Goal: Task Accomplishment & Management: Use online tool/utility

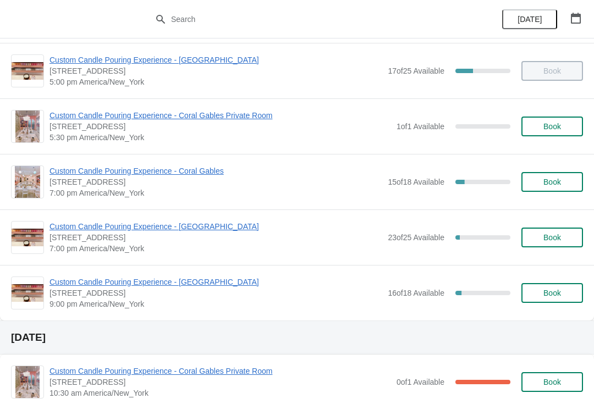
scroll to position [546, 0]
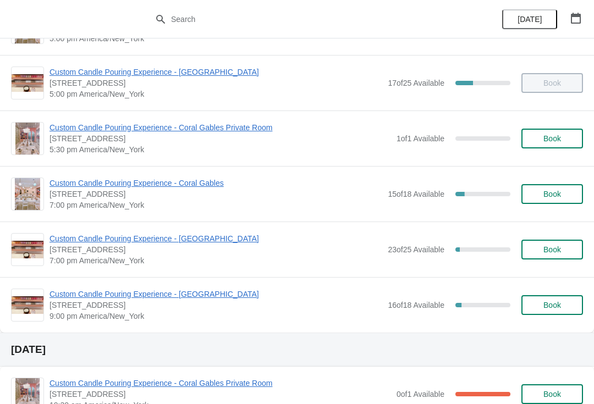
click at [170, 188] on span "Custom Candle Pouring Experience - Coral Gables" at bounding box center [215, 183] width 333 height 11
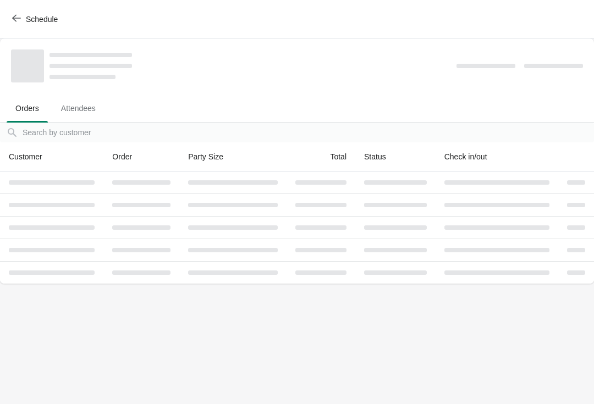
scroll to position [0, 0]
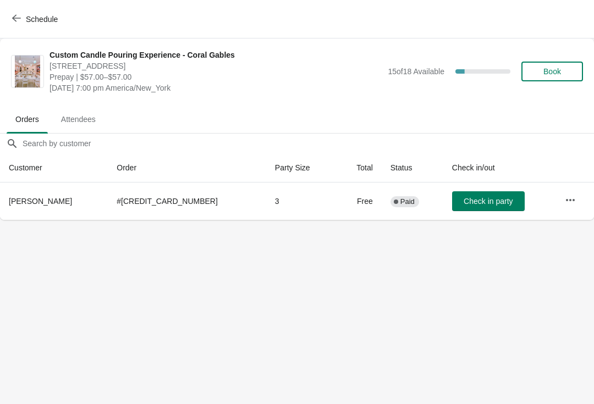
click at [463, 205] on span "Check in party" at bounding box center [487, 201] width 49 height 9
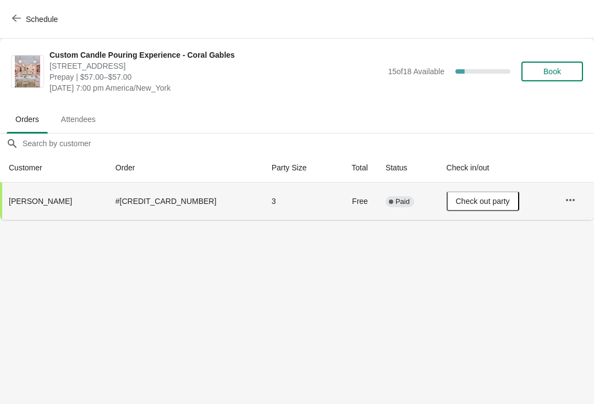
click at [54, 27] on button "Schedule" at bounding box center [35, 19] width 61 height 20
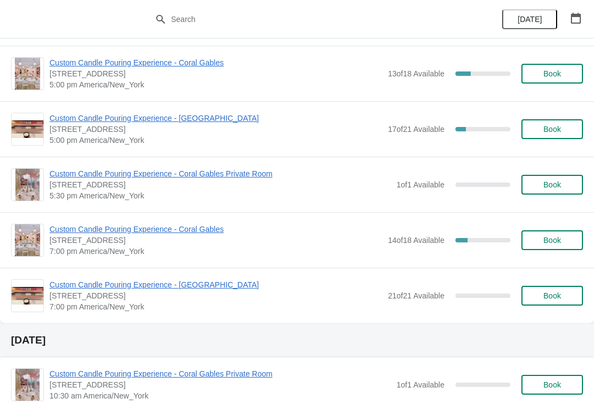
scroll to position [1413, 0]
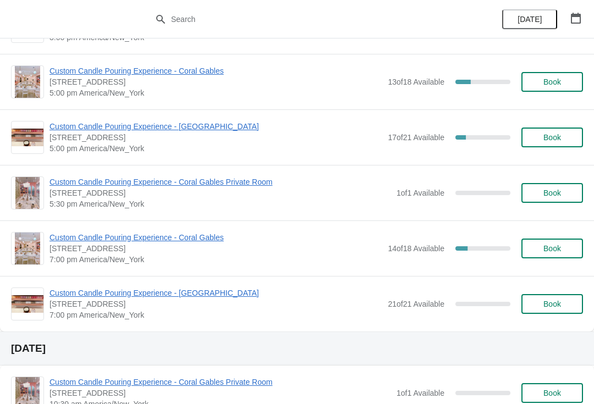
click at [176, 241] on span "Custom Candle Pouring Experience - Coral Gables" at bounding box center [215, 237] width 333 height 11
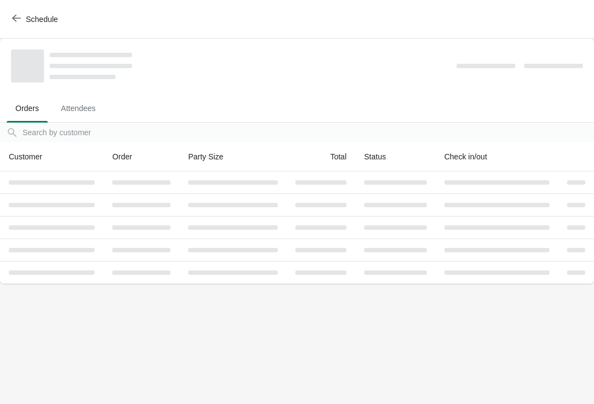
scroll to position [0, 0]
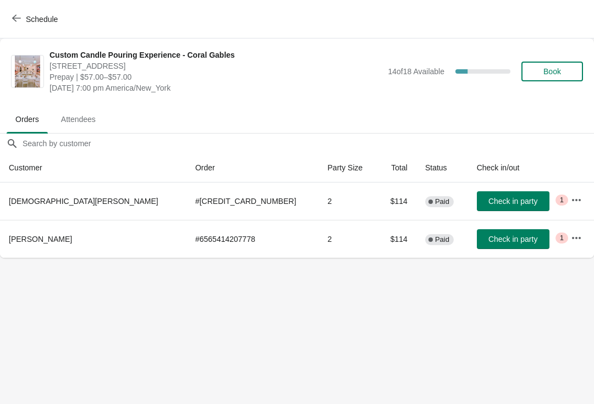
click at [566, 201] on button "button" at bounding box center [576, 200] width 20 height 20
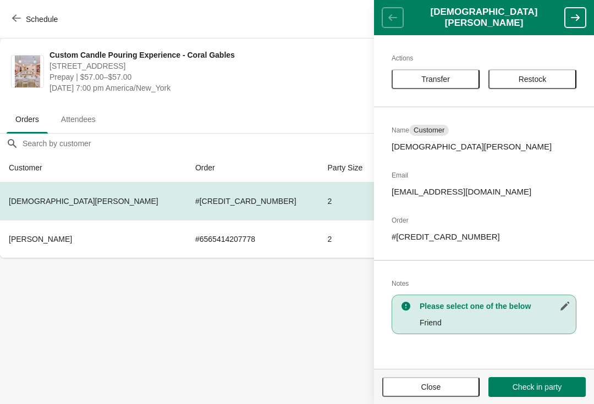
click at [443, 74] on button "Transfer" at bounding box center [435, 79] width 88 height 20
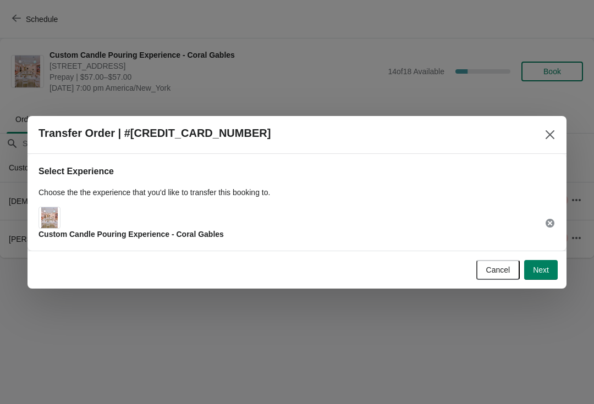
click at [524, 257] on div "Cancel Next" at bounding box center [295, 268] width 526 height 24
click at [539, 273] on span "Next" at bounding box center [541, 270] width 16 height 9
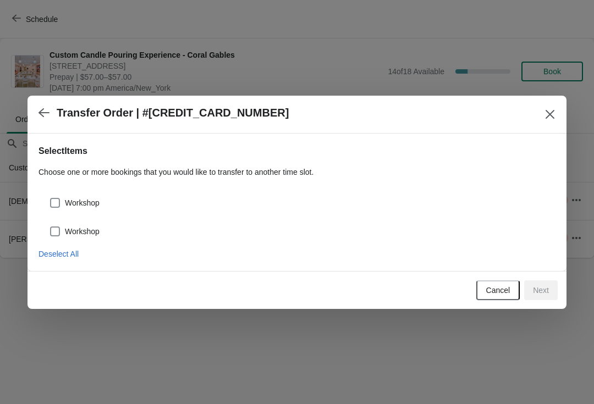
click at [68, 216] on div "Workshop" at bounding box center [296, 227] width 517 height 24
click at [50, 234] on span at bounding box center [55, 231] width 10 height 10
click at [50, 227] on input "Workshop" at bounding box center [50, 226] width 1 height 1
checkbox input "true"
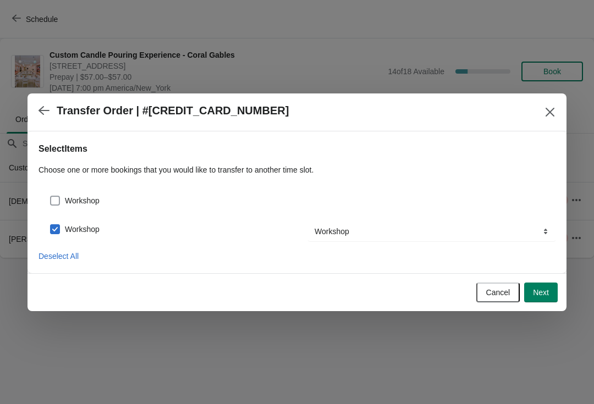
click at [55, 205] on span at bounding box center [55, 201] width 10 height 10
click at [51, 196] on input "Workshop" at bounding box center [50, 196] width 1 height 1
checkbox input "true"
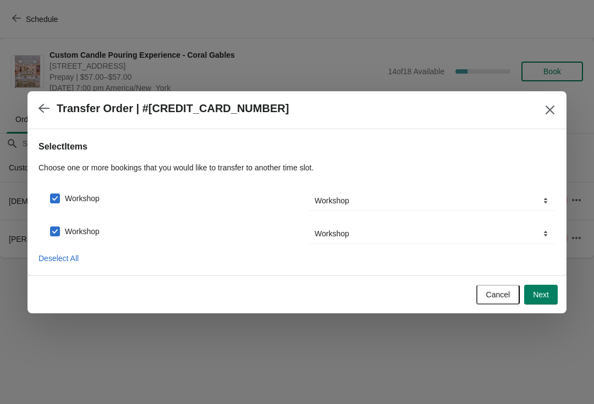
click at [538, 288] on button "Next" at bounding box center [541, 295] width 34 height 20
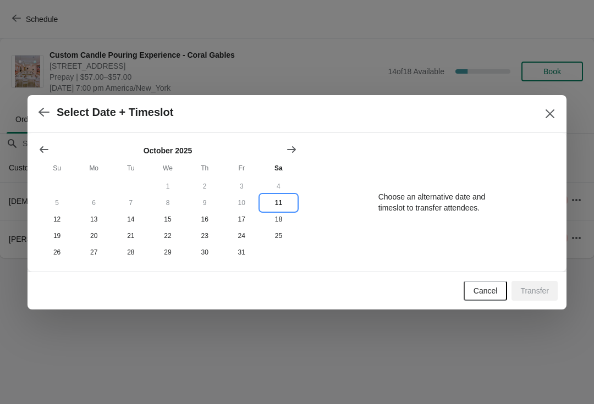
click at [279, 203] on button "11" at bounding box center [278, 203] width 37 height 16
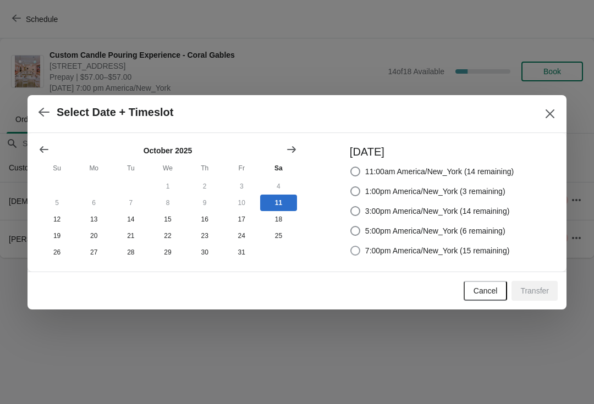
click at [490, 248] on span "7:00pm America/New_York (15 remaining)" at bounding box center [437, 250] width 145 height 11
click at [351, 246] on input "7:00pm America/New_York (15 remaining)" at bounding box center [350, 246] width 1 height 1
radio input "true"
click at [538, 291] on span "Transfer" at bounding box center [534, 290] width 29 height 9
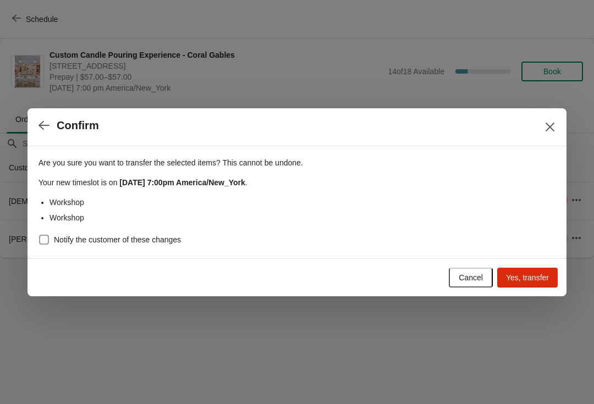
click at [47, 236] on span at bounding box center [44, 240] width 10 height 10
click at [40, 235] on input "Notify the customer of these changes" at bounding box center [39, 235] width 1 height 1
checkbox input "true"
click at [533, 274] on span "Yes, transfer" at bounding box center [527, 277] width 43 height 9
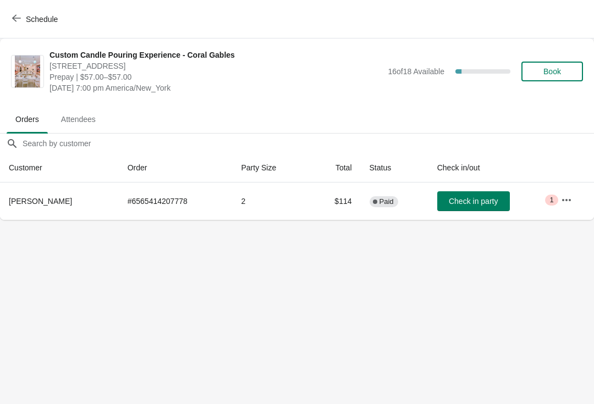
click at [49, 25] on button "Schedule" at bounding box center [35, 19] width 61 height 20
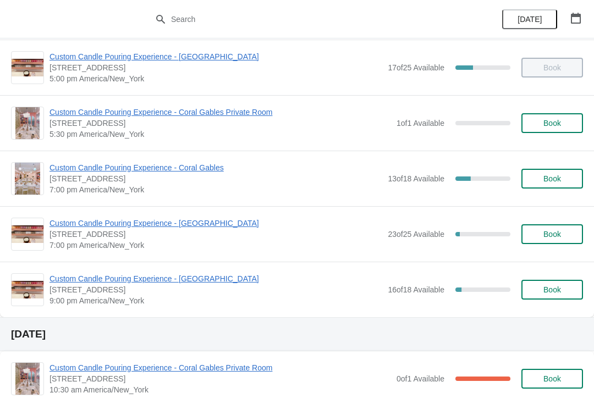
scroll to position [612, 0]
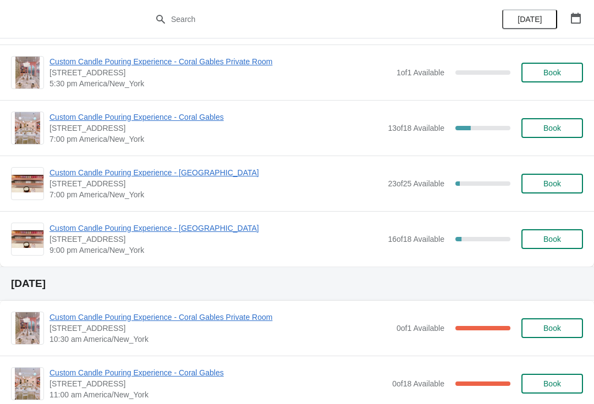
click at [209, 114] on span "Custom Candle Pouring Experience - Coral Gables" at bounding box center [215, 117] width 333 height 11
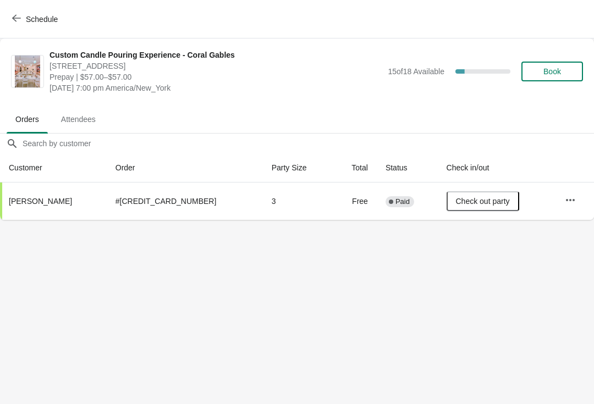
scroll to position [0, 0]
click at [47, 20] on span "Schedule" at bounding box center [42, 19] width 32 height 9
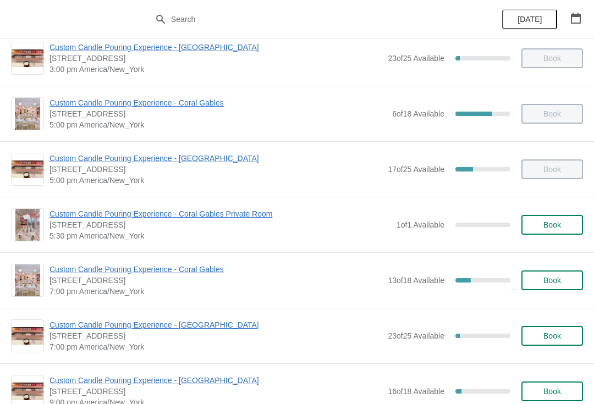
scroll to position [463, 0]
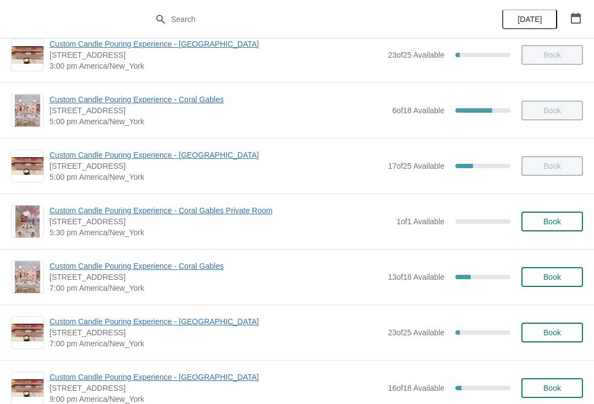
click at [176, 277] on span "[STREET_ADDRESS]" at bounding box center [215, 277] width 333 height 11
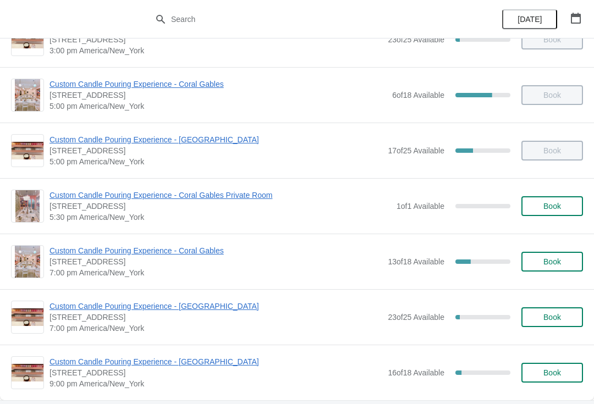
click at [183, 253] on span "Custom Candle Pouring Experience - Coral Gables" at bounding box center [215, 250] width 333 height 11
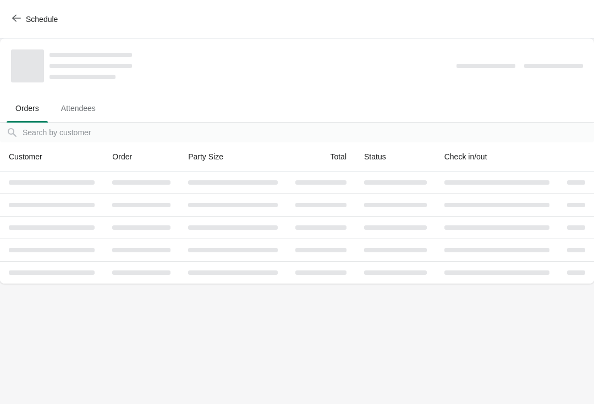
scroll to position [0, 0]
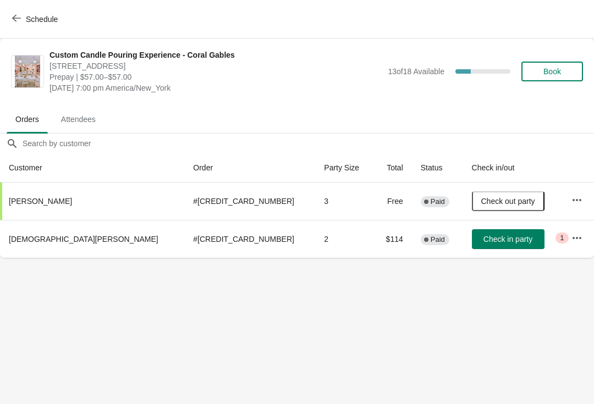
click at [483, 239] on span "Check in party" at bounding box center [507, 239] width 49 height 9
